Goal: Contribute content

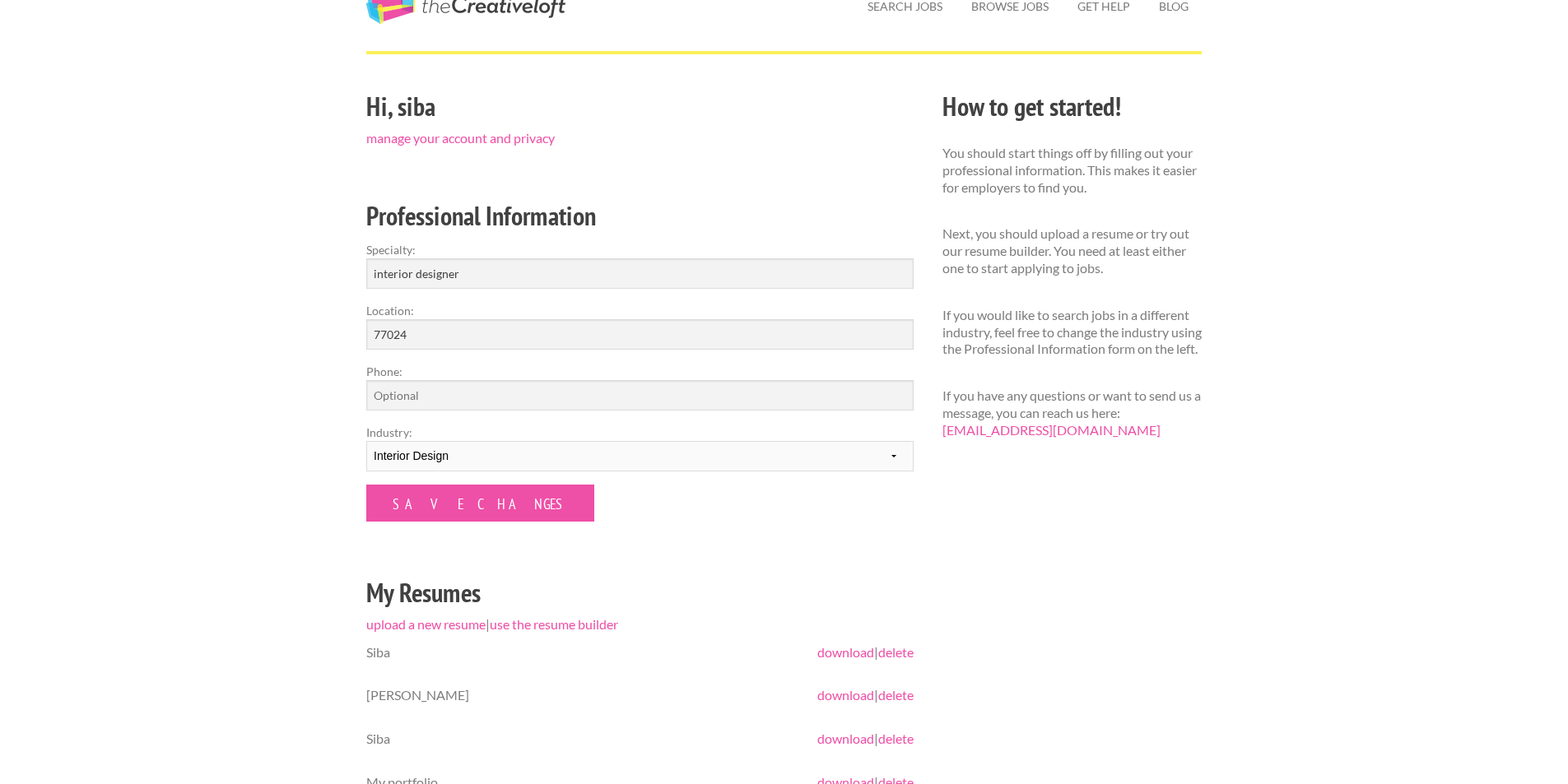
scroll to position [247, 0]
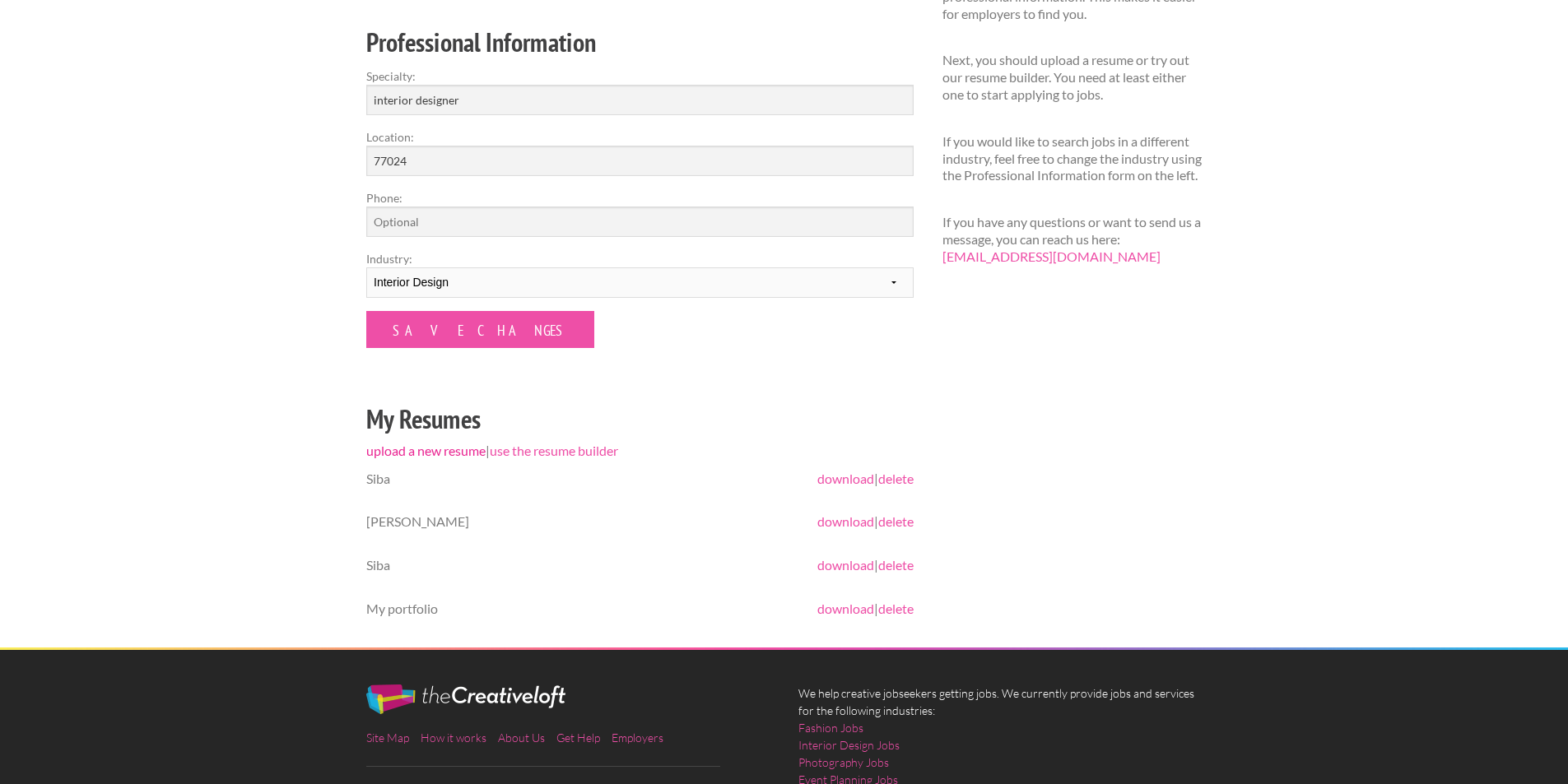
click at [464, 454] on link "upload a new resume" at bounding box center [426, 451] width 119 height 16
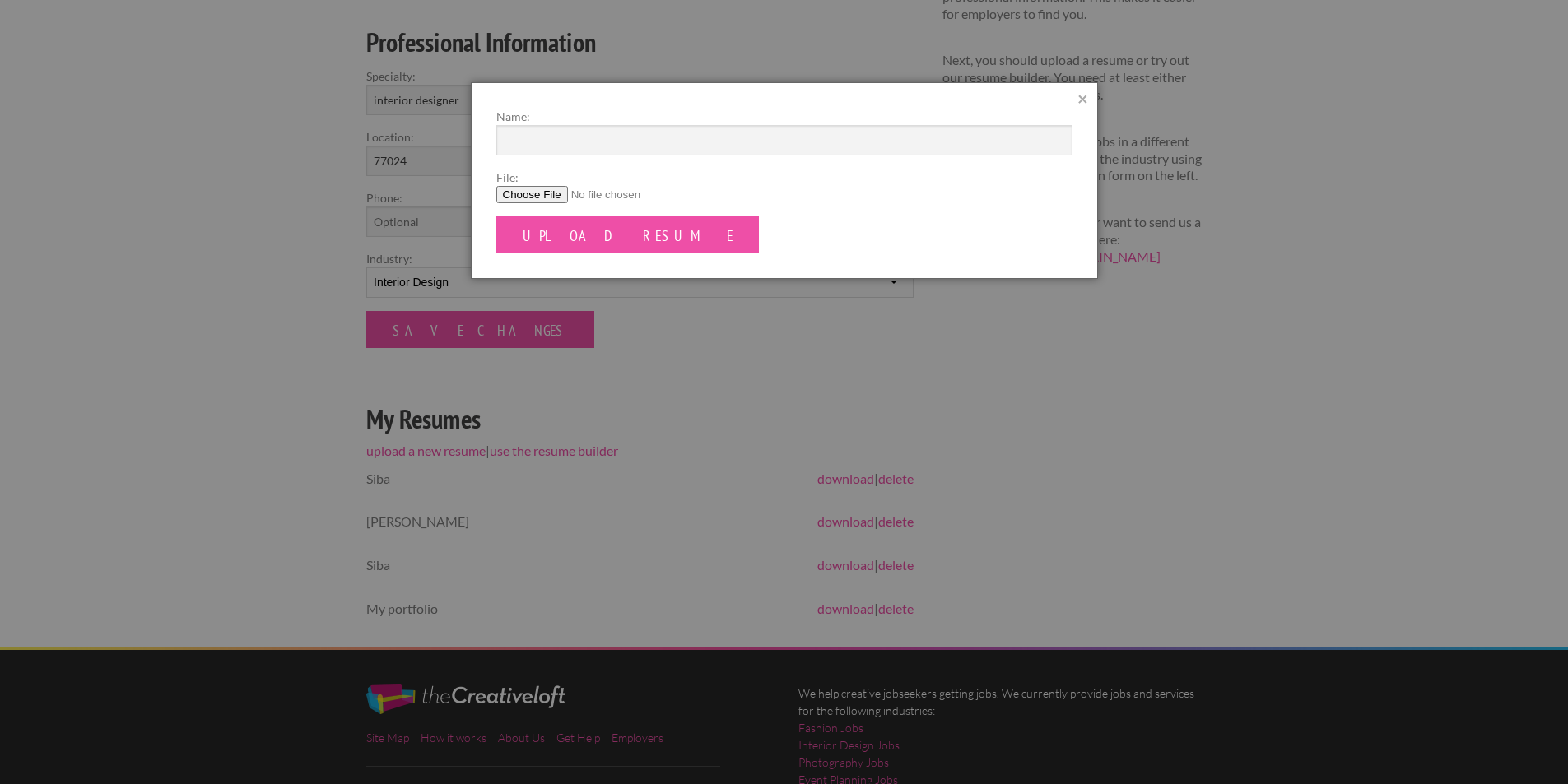
click at [534, 200] on input "File:" at bounding box center [784, 194] width 576 height 17
type input "C:\fakepath\[PERSON_NAME] Resume 2025 (2).pdf"
click at [560, 250] on input "Upload Resume" at bounding box center [628, 235] width 263 height 37
click at [563, 128] on input "Name:" at bounding box center [784, 140] width 576 height 30
type input "[PERSON_NAME]"
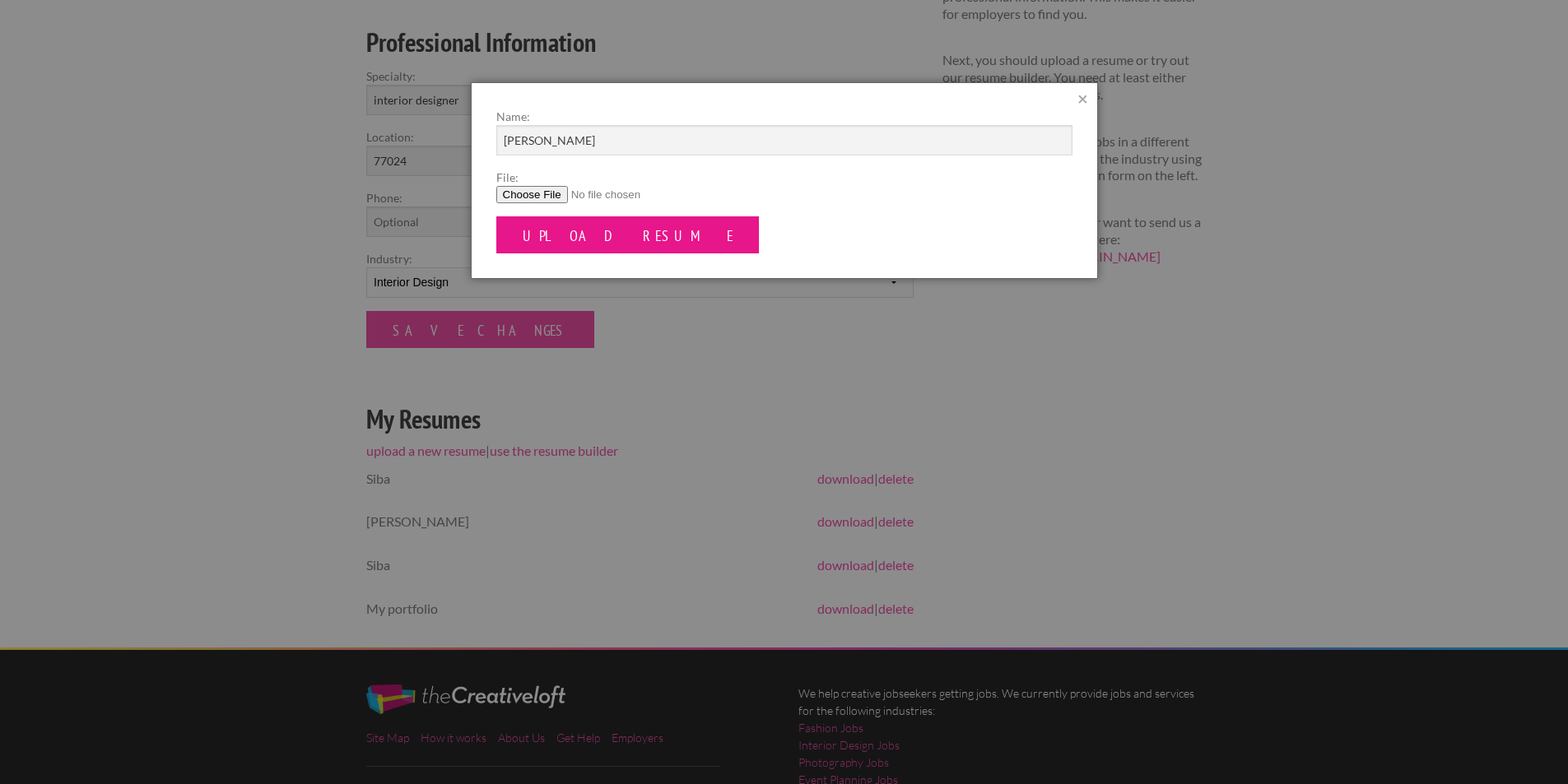
click at [588, 237] on input "Upload Resume" at bounding box center [628, 235] width 263 height 37
